Goal: Task Accomplishment & Management: Complete application form

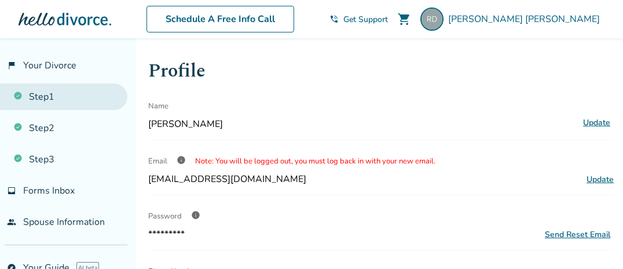
click at [54, 100] on link "Step 1" at bounding box center [63, 96] width 127 height 27
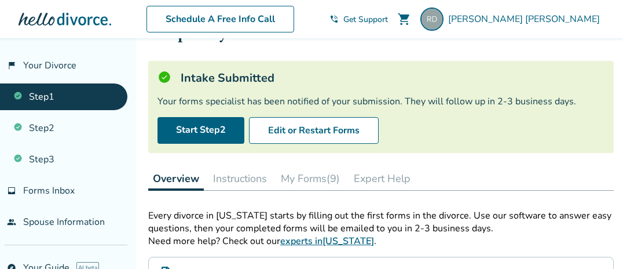
scroll to position [61, 0]
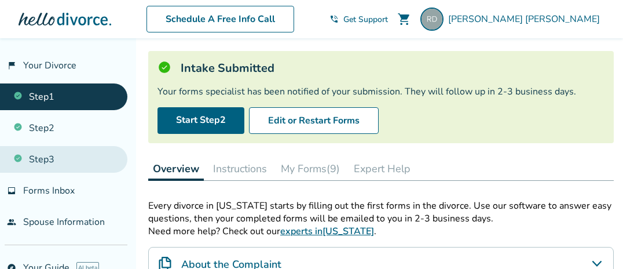
click at [89, 157] on link "Step 3" at bounding box center [63, 159] width 127 height 27
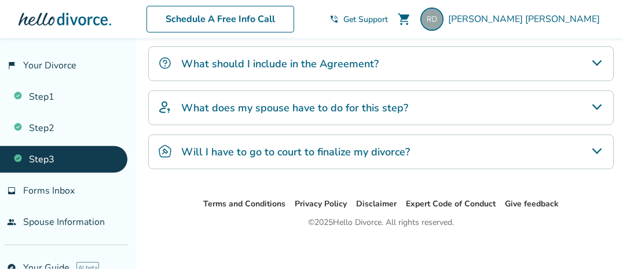
scroll to position [356, 0]
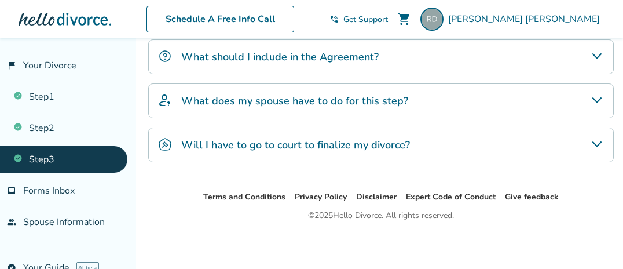
click at [599, 98] on icon "What does my spouse have to do for this step?" at bounding box center [597, 100] width 14 height 14
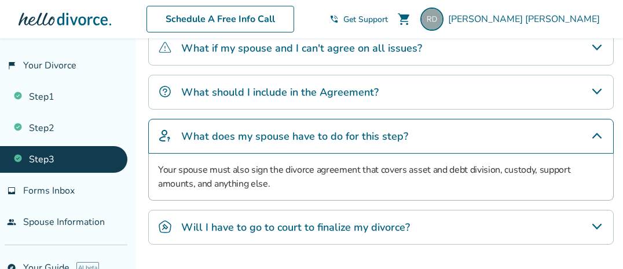
scroll to position [295, 0]
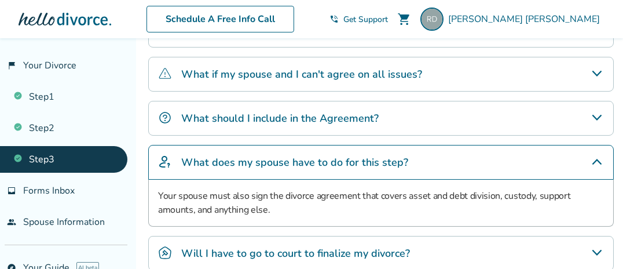
click at [597, 116] on icon "What should I include in the Agreement?" at bounding box center [596, 118] width 9 height 6
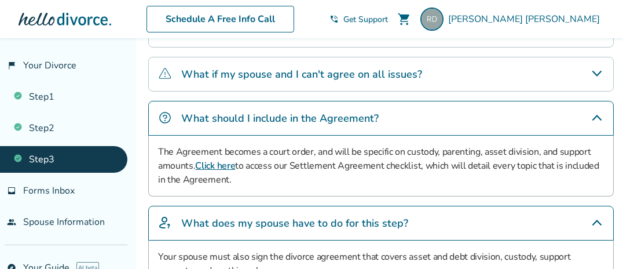
scroll to position [234, 0]
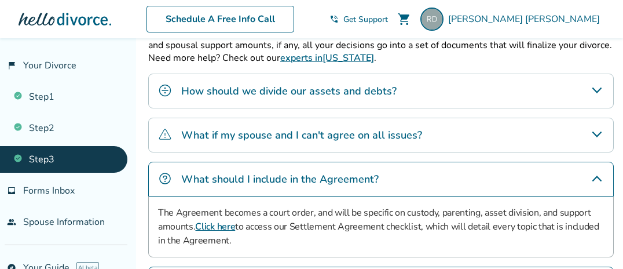
click at [601, 89] on icon "How should we divide our assets and debts?" at bounding box center [597, 90] width 14 height 14
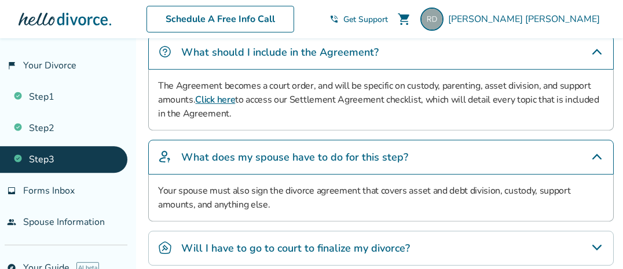
scroll to position [478, 0]
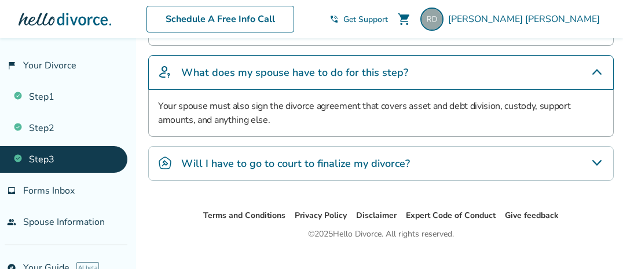
click at [601, 157] on icon "Will I have to go to court to finalize my divorce?" at bounding box center [597, 163] width 14 height 14
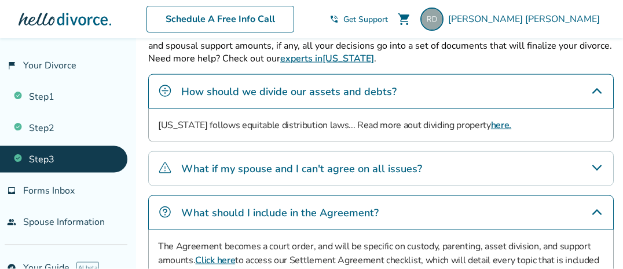
scroll to position [162, 0]
